Goal: Task Accomplishment & Management: Manage account settings

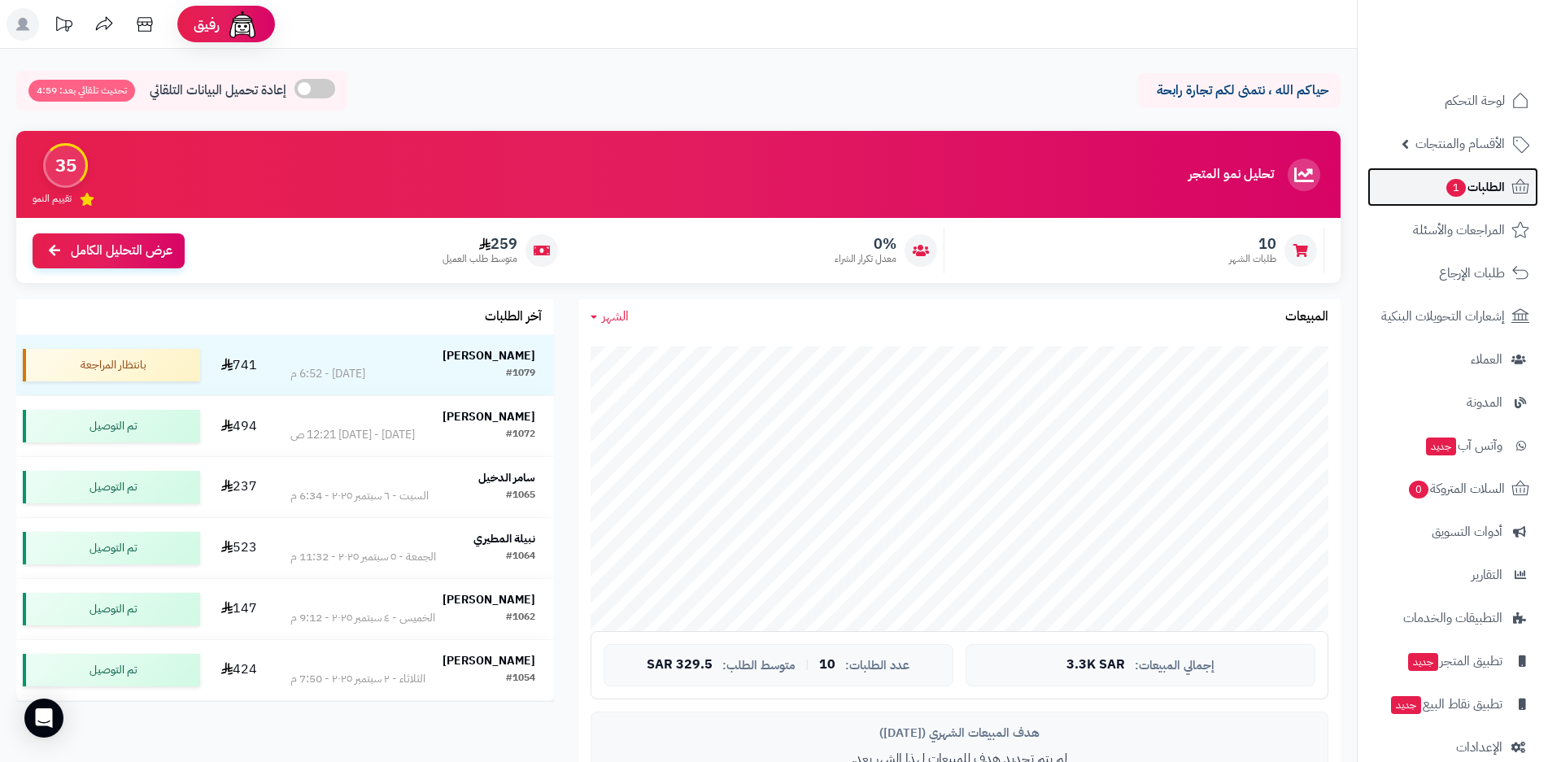
click at [1463, 191] on span "1" at bounding box center [1456, 187] width 20 height 19
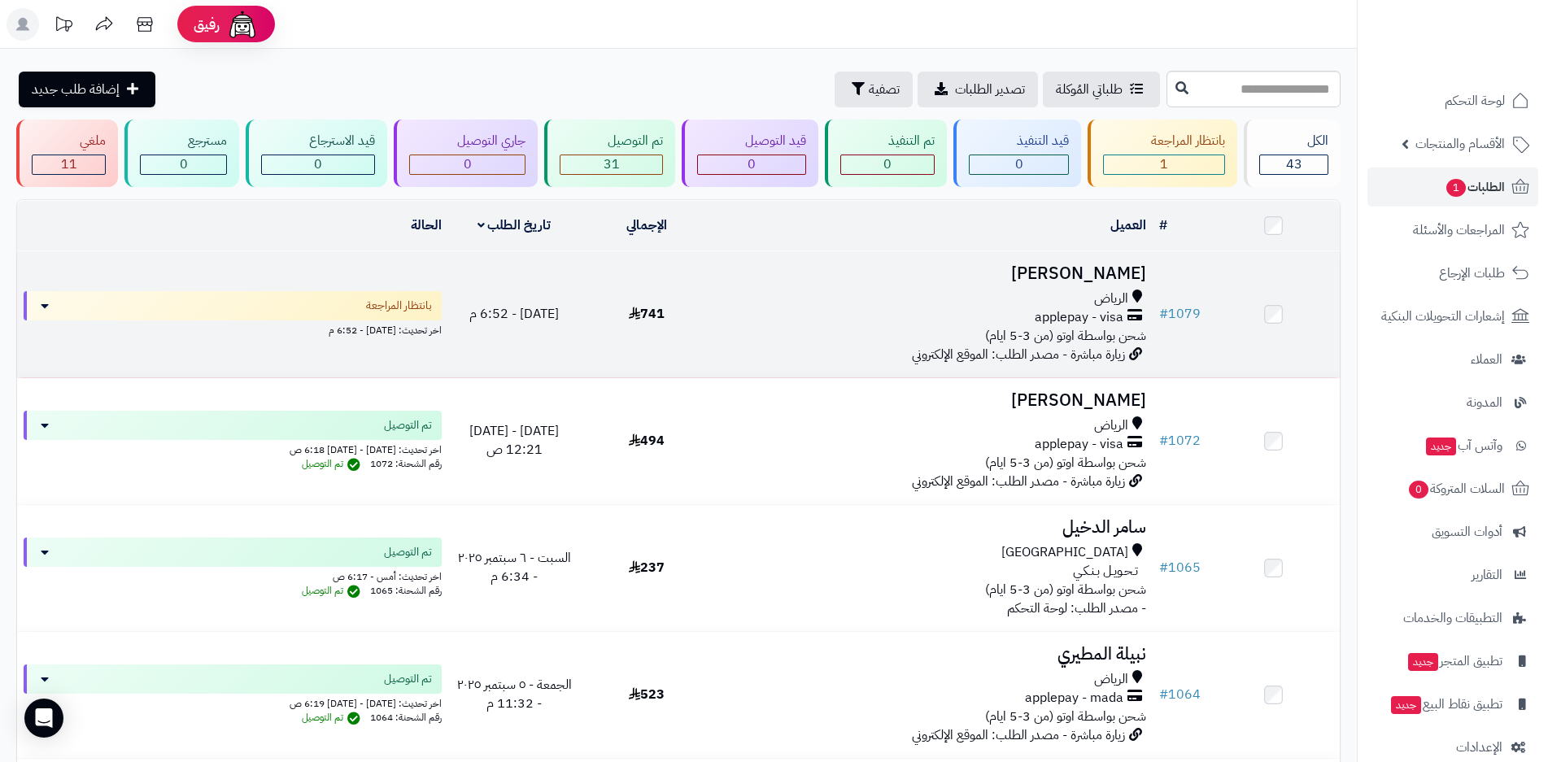
click at [1070, 330] on span "شحن بواسطة اوتو (من 3-5 ايام)" at bounding box center [1065, 336] width 161 height 20
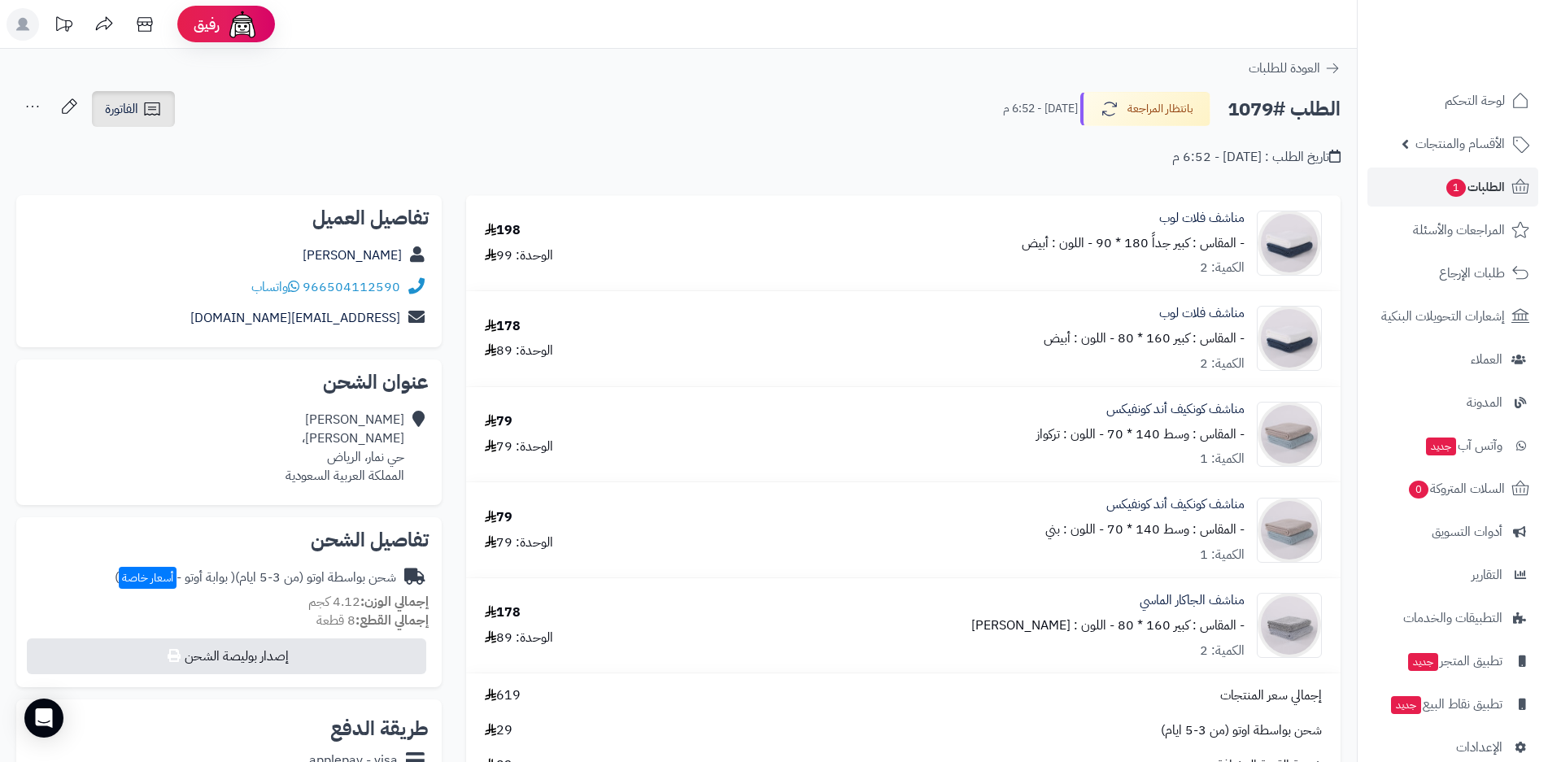
click at [142, 109] on link "الفاتورة" at bounding box center [133, 109] width 83 height 36
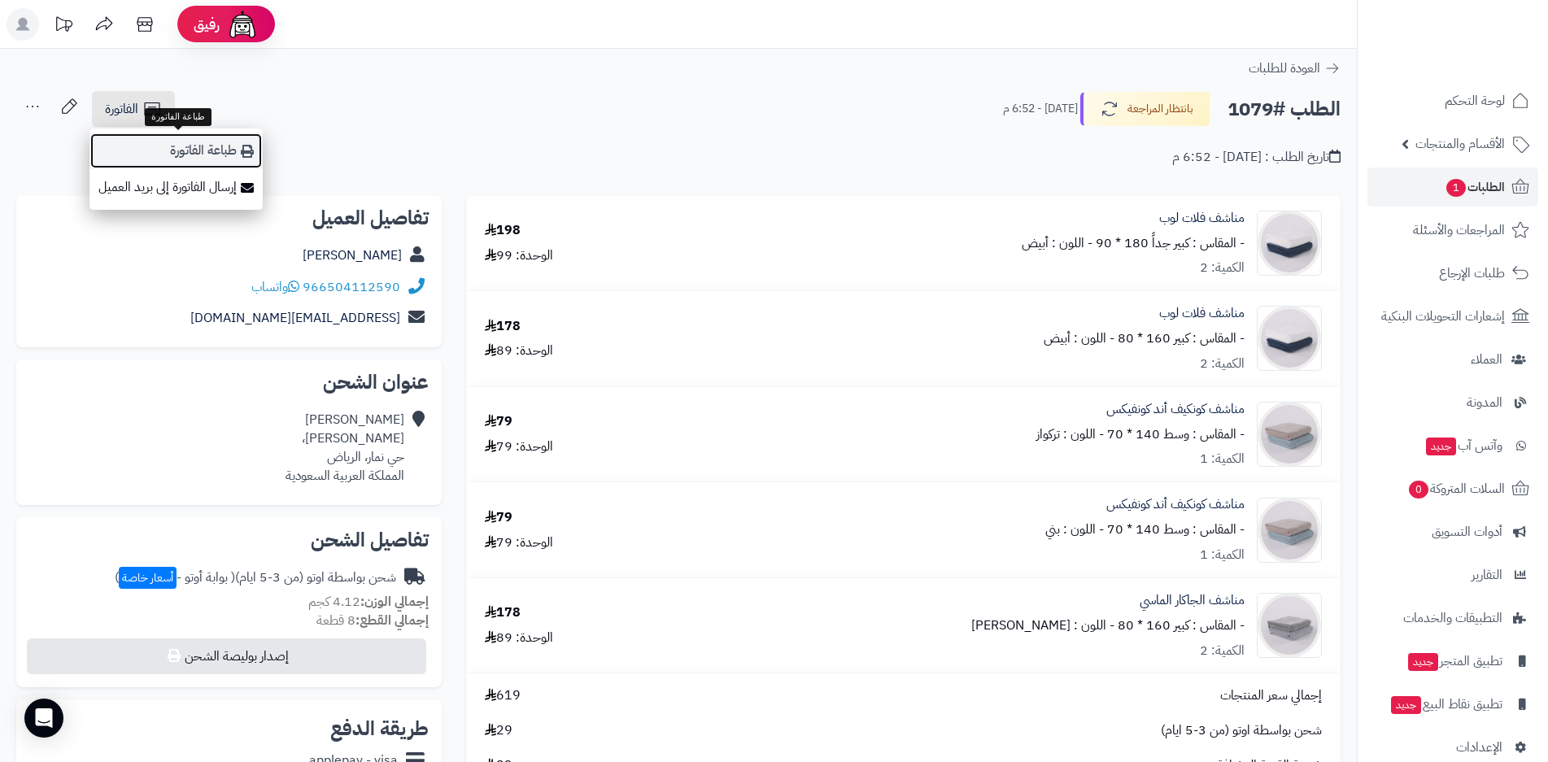
click at [228, 151] on link "طباعة الفاتورة" at bounding box center [175, 151] width 173 height 37
